Goal: Task Accomplishment & Management: Complete application form

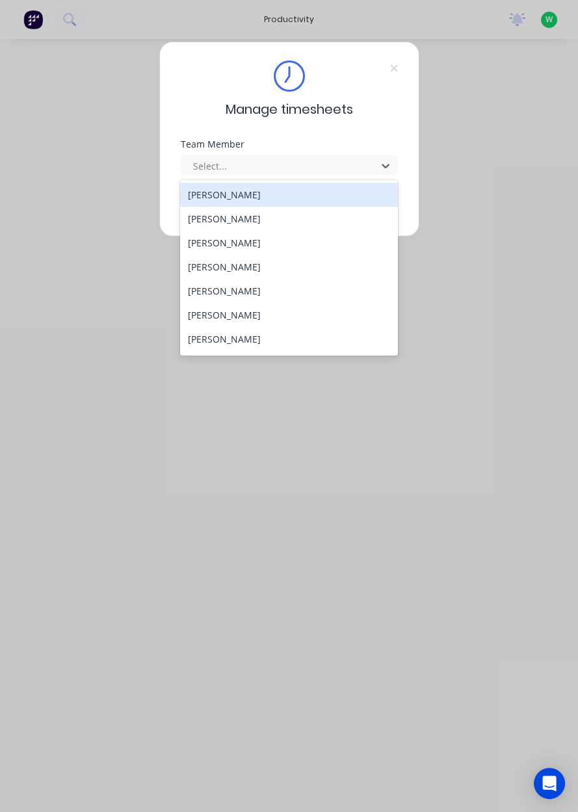
scroll to position [527, 0]
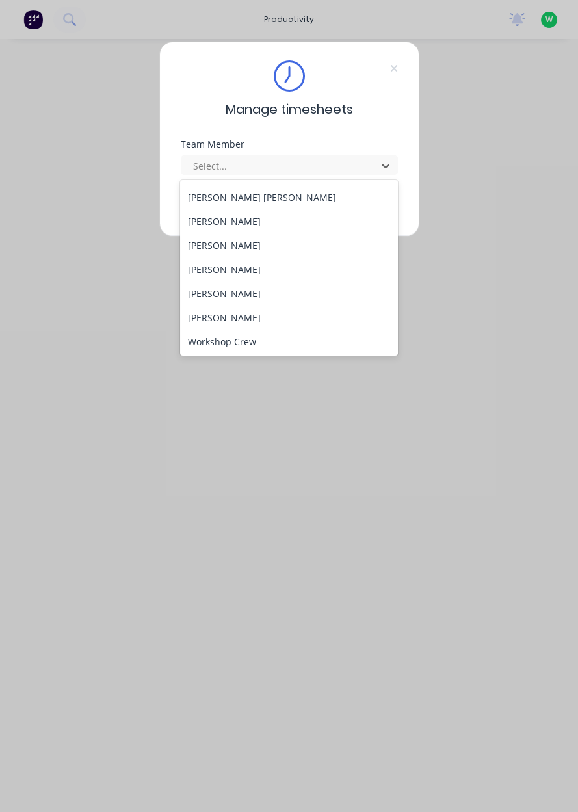
click at [288, 299] on div "[PERSON_NAME]" at bounding box center [289, 294] width 218 height 24
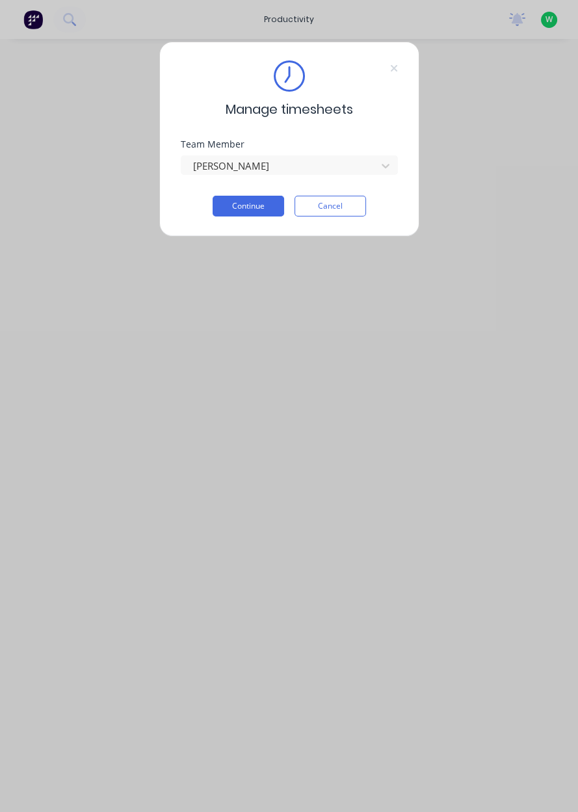
click at [261, 208] on button "Continue" at bounding box center [249, 206] width 72 height 21
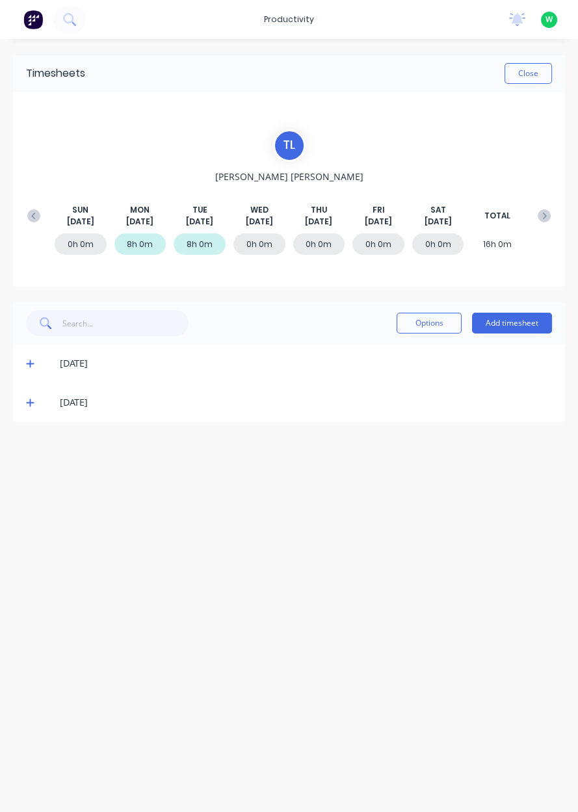
click at [507, 324] on button "Add timesheet" at bounding box center [512, 323] width 80 height 21
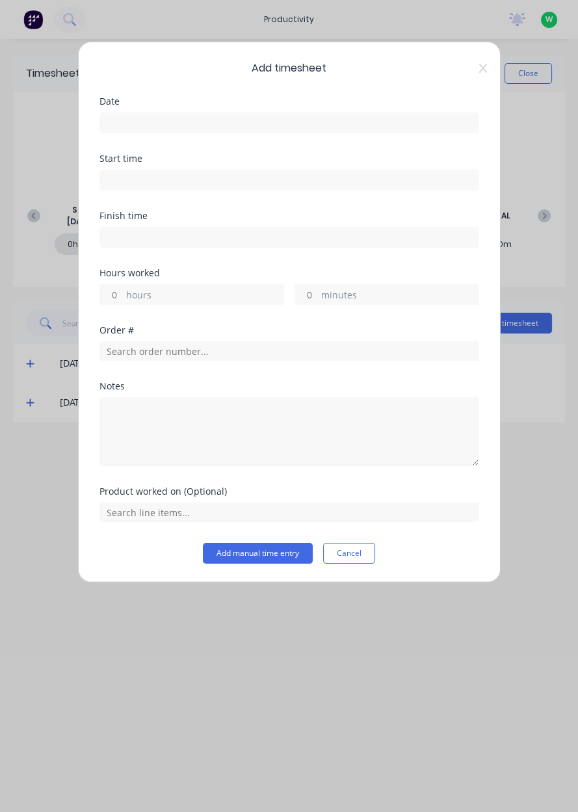
click at [390, 120] on input at bounding box center [289, 123] width 378 height 20
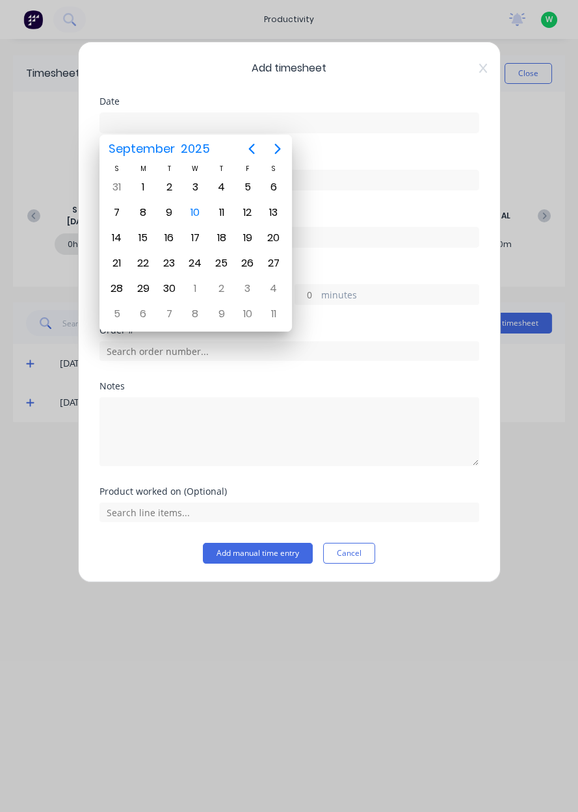
click at [204, 215] on div "10" at bounding box center [195, 212] width 26 height 25
type input "[DATE]"
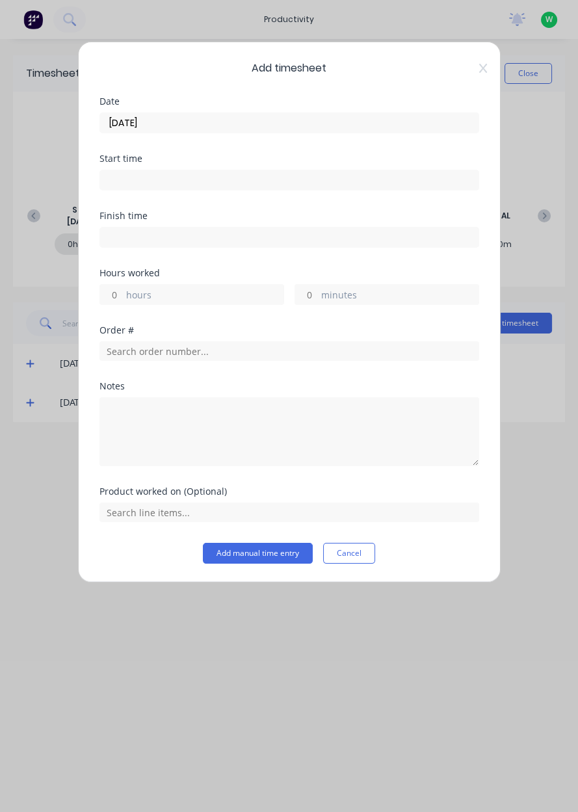
click at [219, 299] on label "hours" at bounding box center [204, 296] width 157 height 16
click at [123, 299] on input "hours" at bounding box center [111, 295] width 23 height 20
type input "4.25"
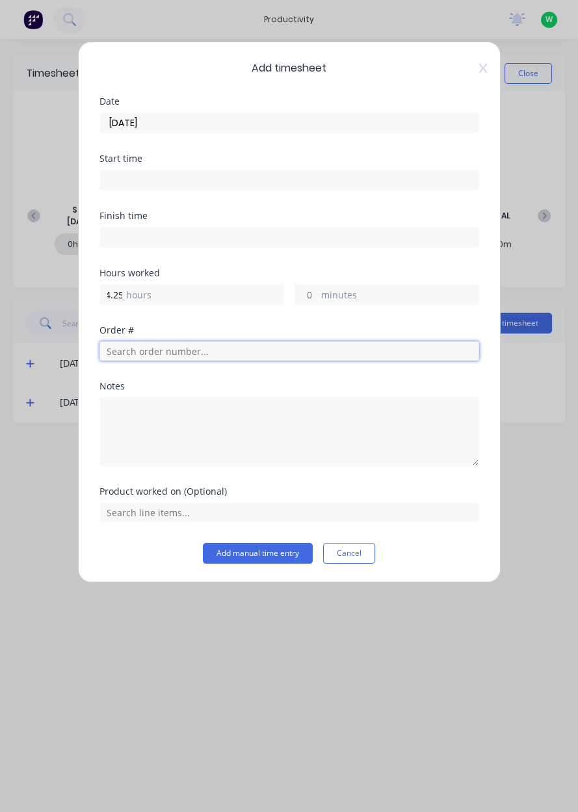
click at [135, 354] on input "text" at bounding box center [289, 351] width 380 height 20
type input "19106"
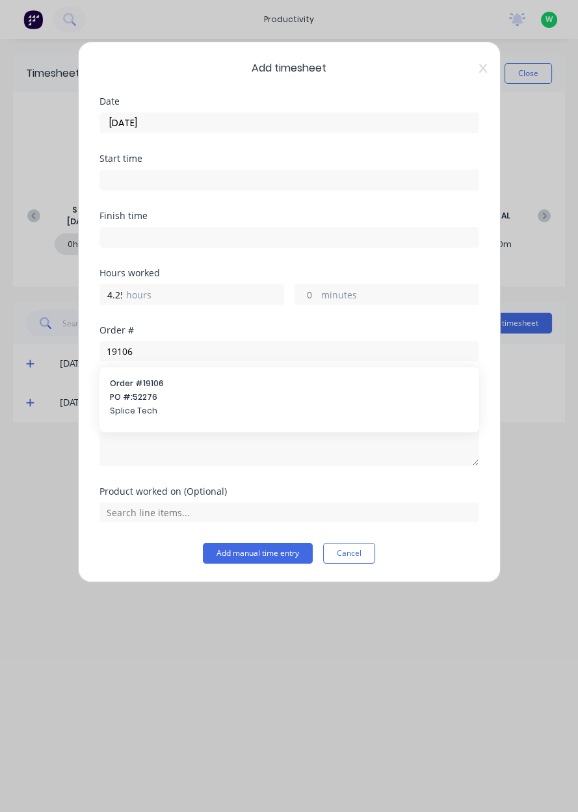
click at [133, 403] on div "Order # 19106 PO #: 52276 Splice Tech" at bounding box center [289, 399] width 359 height 42
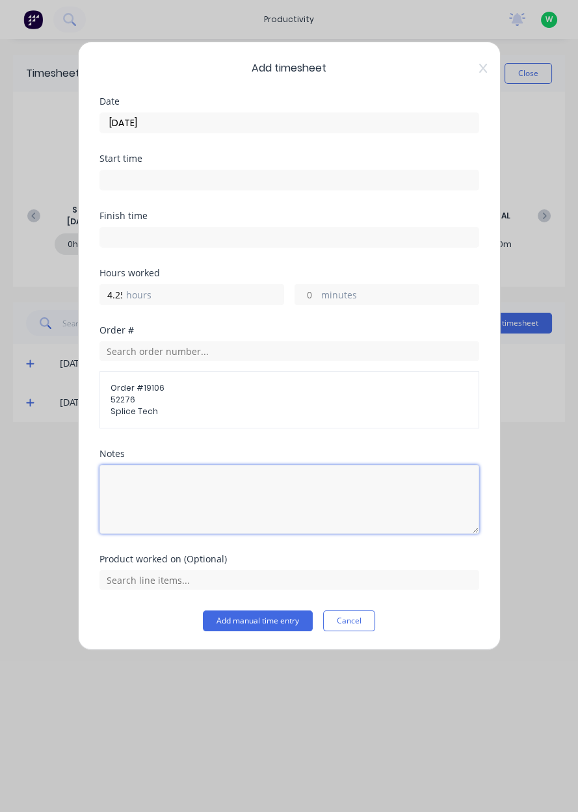
click at [140, 528] on textarea at bounding box center [289, 499] width 380 height 69
type textarea "All done, at the front of the workshop"
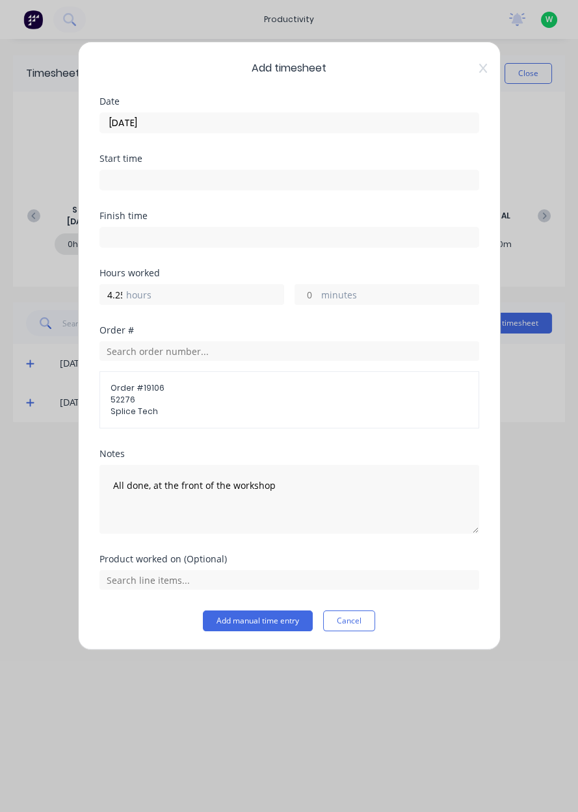
click at [499, 497] on div "Add timesheet Date [DATE] Start time Finish time Hours worked 4.25 hours minute…" at bounding box center [289, 346] width 423 height 609
click at [117, 576] on input "text" at bounding box center [289, 580] width 380 height 20
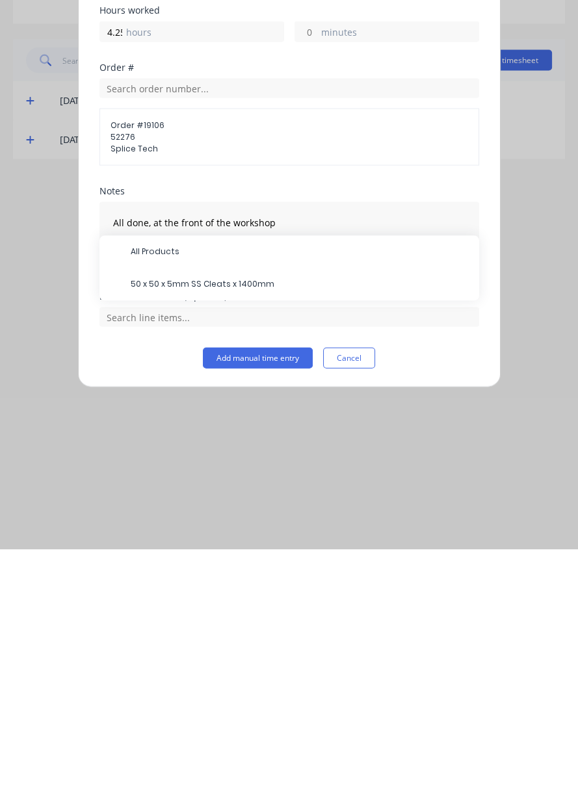
click at [137, 550] on span "50 x 50 x 5mm SS Cleats x 1400mm" at bounding box center [300, 548] width 338 height 12
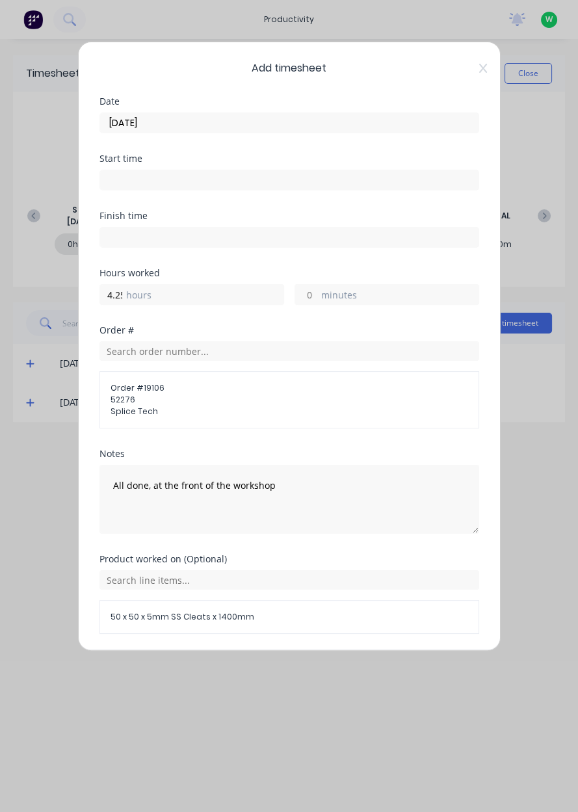
scroll to position [40, 0]
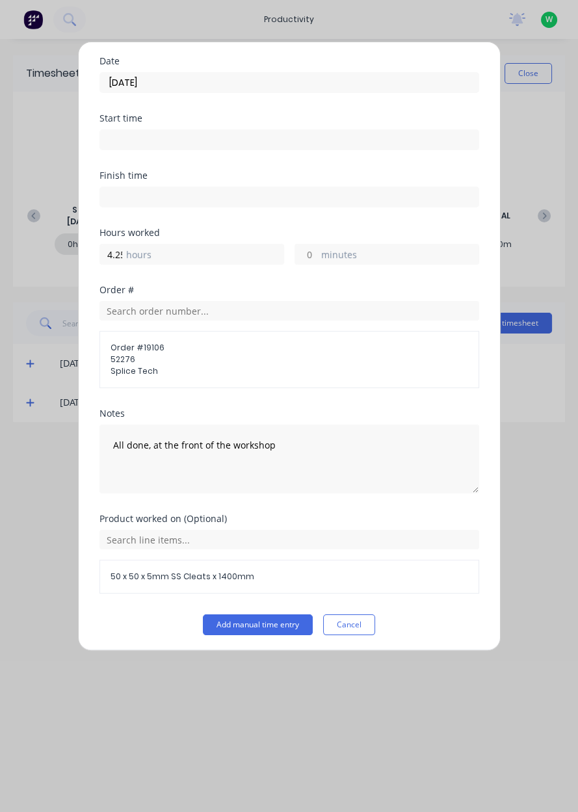
click at [273, 624] on button "Add manual time entry" at bounding box center [258, 625] width 110 height 21
